Goal: Task Accomplishment & Management: Manage account settings

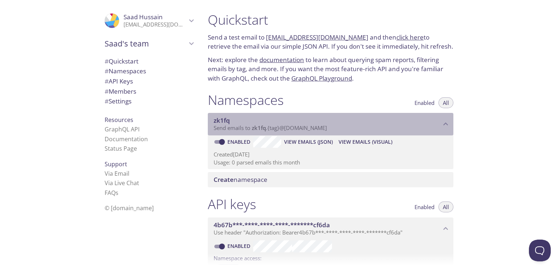
drag, startPoint x: 270, startPoint y: 128, endPoint x: 282, endPoint y: 128, distance: 12.0
click at [282, 128] on span "Send emails to zk1fq . {tag} @inbox.testmail.app" at bounding box center [270, 127] width 113 height 7
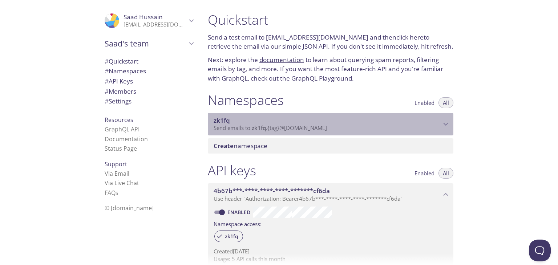
click at [279, 129] on span "Send emails to zk1fq . {tag} @inbox.testmail.app" at bounding box center [270, 127] width 113 height 7
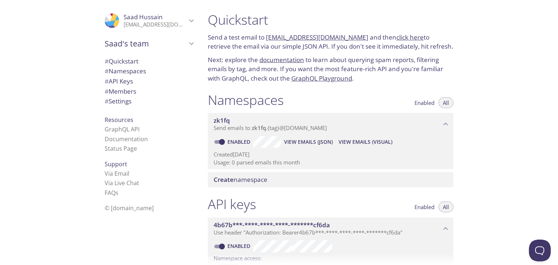
click at [154, 24] on p "hussainsaad121999@gmail.com" at bounding box center [155, 24] width 63 height 7
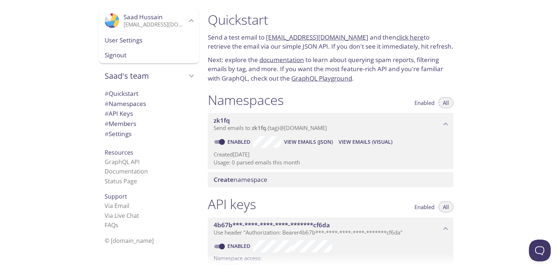
click at [154, 40] on span "User Settings" at bounding box center [149, 40] width 89 height 9
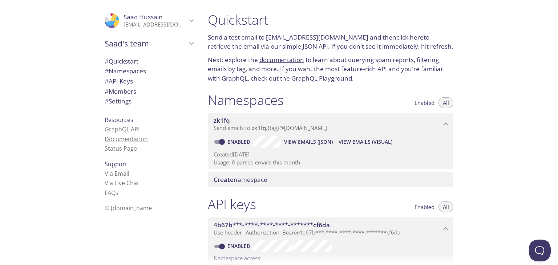
click at [135, 137] on link "Documentation" at bounding box center [126, 139] width 43 height 8
